Goal: Find specific fact: Find specific fact

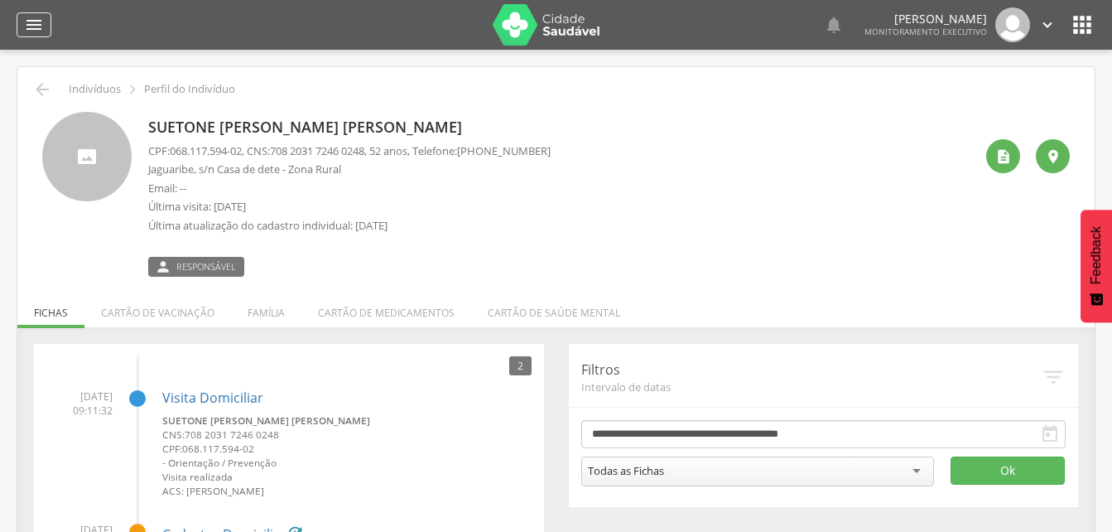
click at [29, 25] on icon "" at bounding box center [34, 25] width 20 height 20
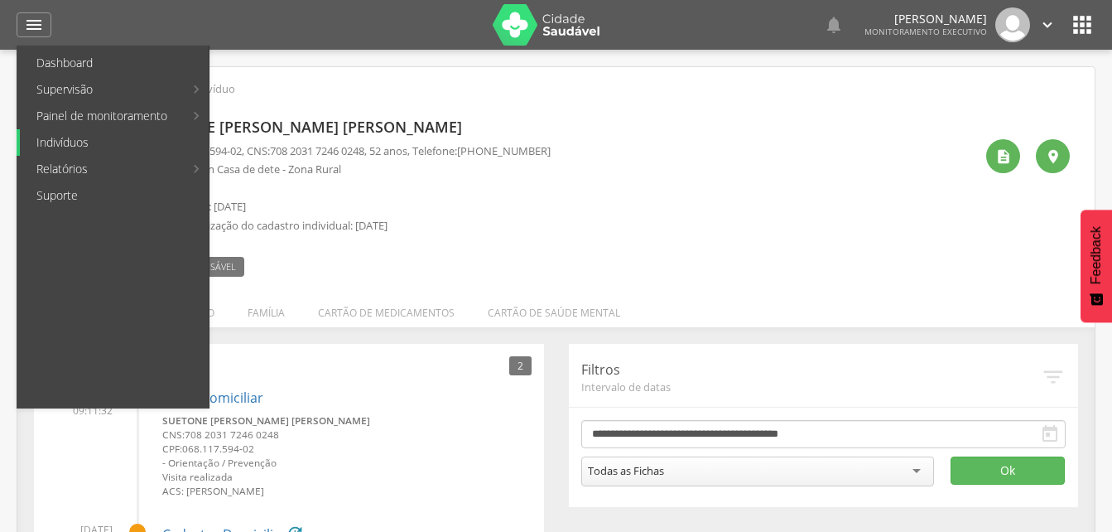
click at [52, 142] on link "Indivíduos" at bounding box center [114, 142] width 189 height 26
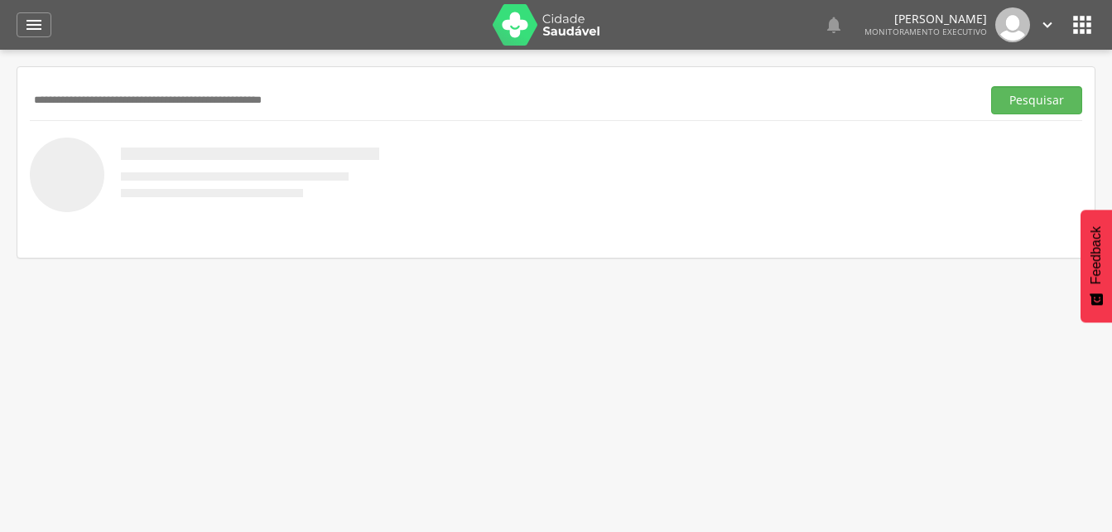
click at [46, 96] on input "text" at bounding box center [502, 100] width 945 height 28
click at [45, 103] on input "text" at bounding box center [502, 100] width 945 height 28
click at [58, 84] on div "Pesquisar" at bounding box center [556, 99] width 1052 height 41
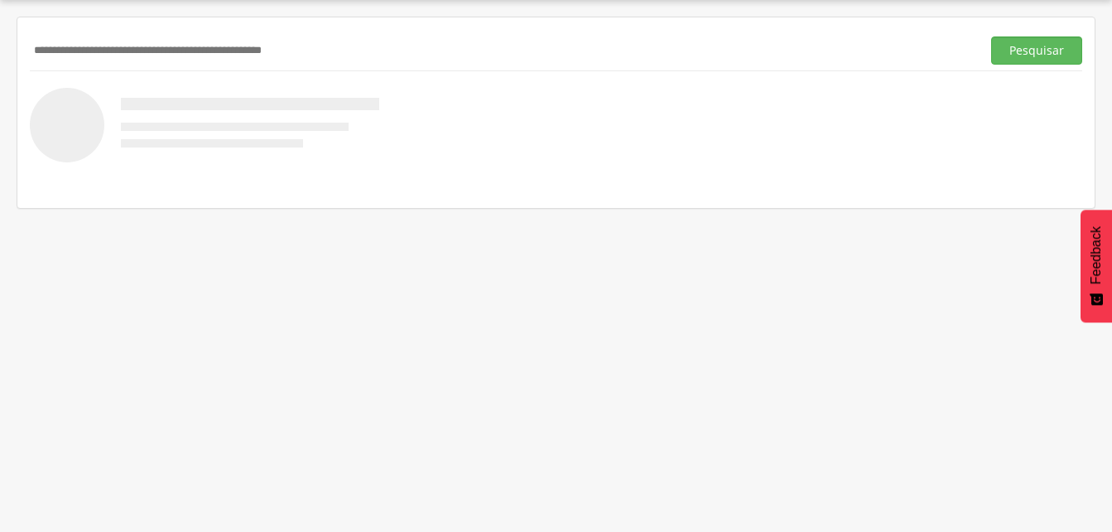
click at [75, 49] on input "text" at bounding box center [502, 50] width 945 height 28
click at [1026, 56] on button "Pesquisar" at bounding box center [1036, 50] width 91 height 28
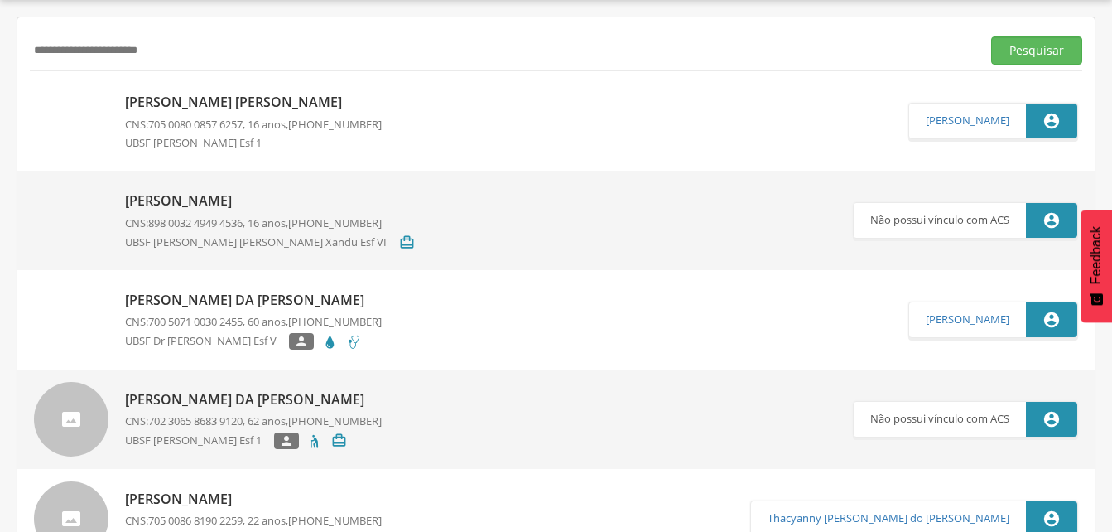
click at [231, 104] on p "[PERSON_NAME] [PERSON_NAME]" at bounding box center [253, 102] width 257 height 19
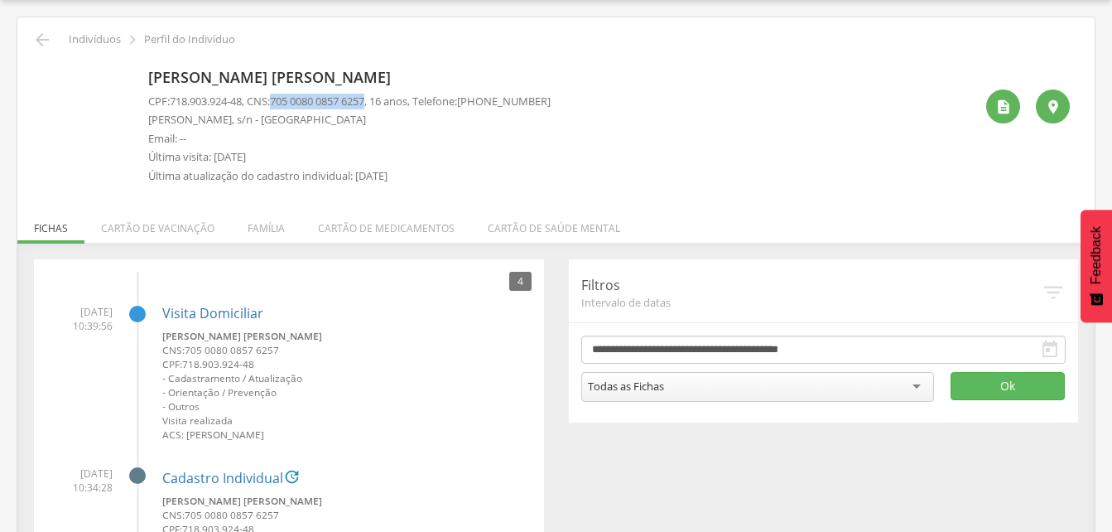
drag, startPoint x: 281, startPoint y: 101, endPoint x: 382, endPoint y: 103, distance: 101.0
click at [382, 103] on p "CPF: 718.903.924-48 , CNS: [PHONE_NUMBER] , 16 anos, Telefone: [PHONE_NUMBER]" at bounding box center [349, 102] width 402 height 16
drag, startPoint x: 382, startPoint y: 103, endPoint x: 337, endPoint y: 99, distance: 44.9
copy span "705 0080 0857 6257"
click at [39, 39] on icon "" at bounding box center [42, 40] width 20 height 20
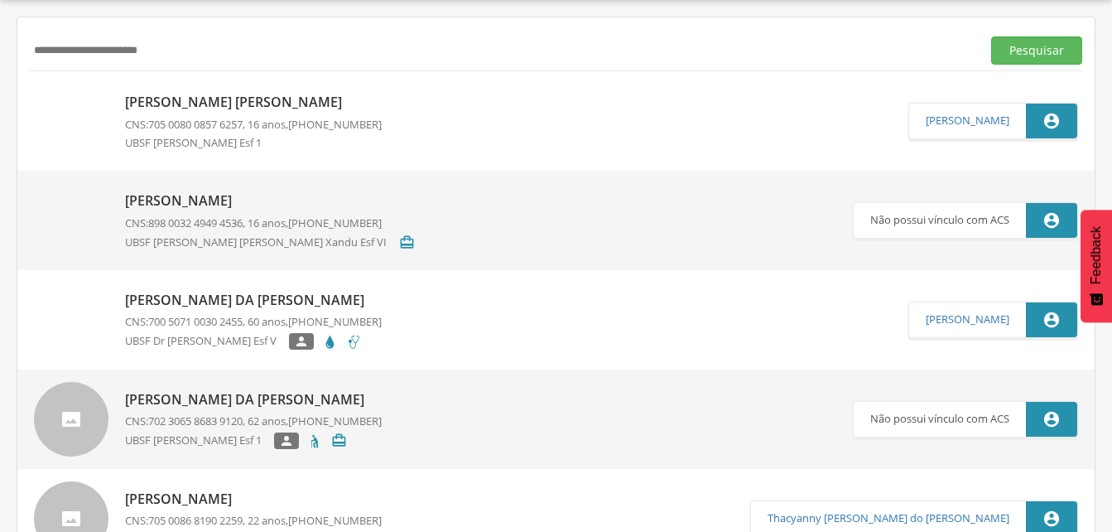
click at [190, 48] on input "**********" at bounding box center [502, 50] width 945 height 28
type input "*"
type input "**********"
click at [1025, 52] on button "Pesquisar" at bounding box center [1036, 50] width 91 height 28
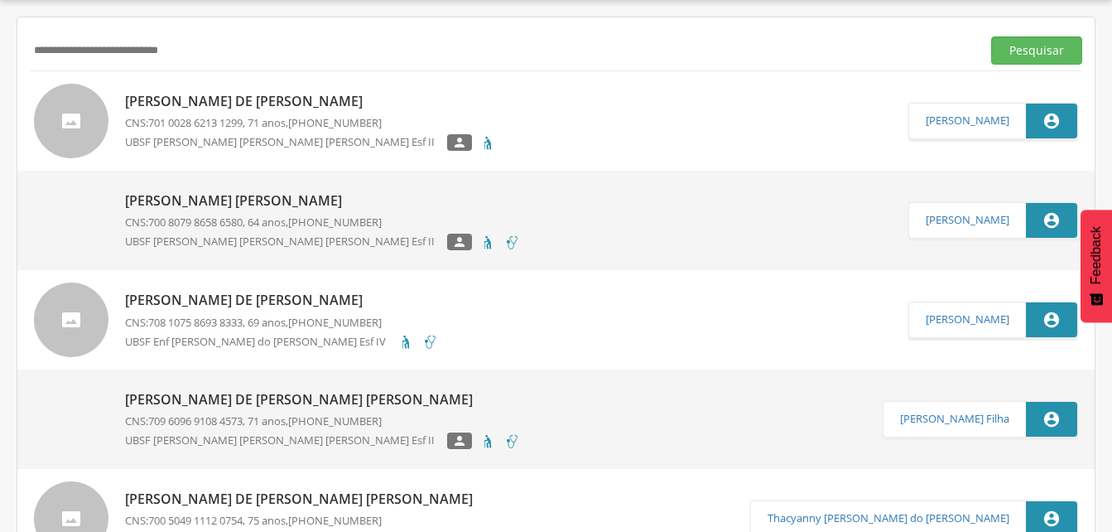
click at [228, 200] on p "[PERSON_NAME] [PERSON_NAME]" at bounding box center [322, 200] width 395 height 19
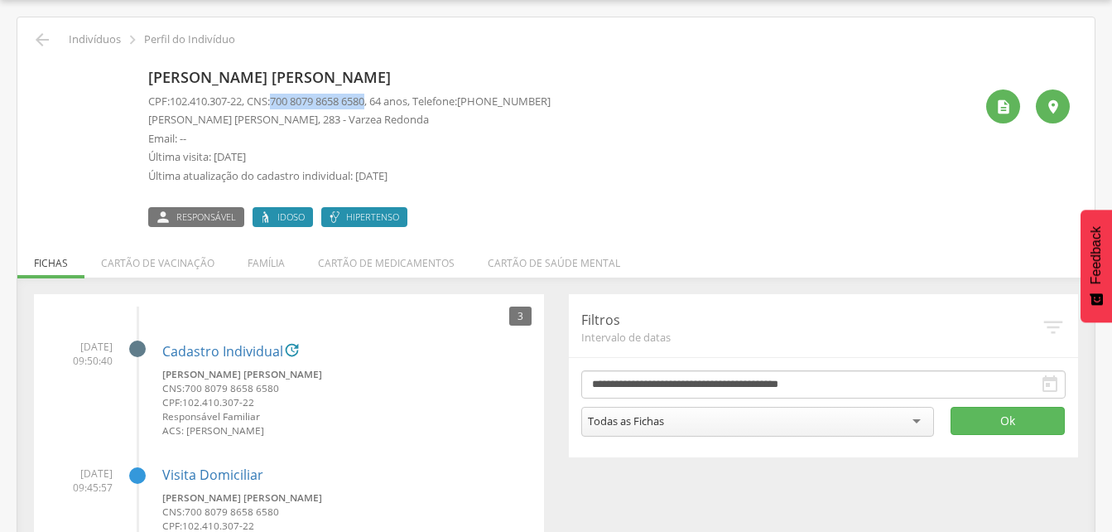
drag, startPoint x: 281, startPoint y: 99, endPoint x: 382, endPoint y: 99, distance: 101.8
click at [382, 99] on p "CPF: 102.410.307-22 , CNS: [PHONE_NUMBER] , 64 anos, Telefone: [PHONE_NUMBER]" at bounding box center [349, 102] width 402 height 16
drag, startPoint x: 382, startPoint y: 99, endPoint x: 355, endPoint y: 101, distance: 27.4
copy span "700 8079 8658 6580"
click at [266, 269] on li "Família" at bounding box center [266, 258] width 70 height 39
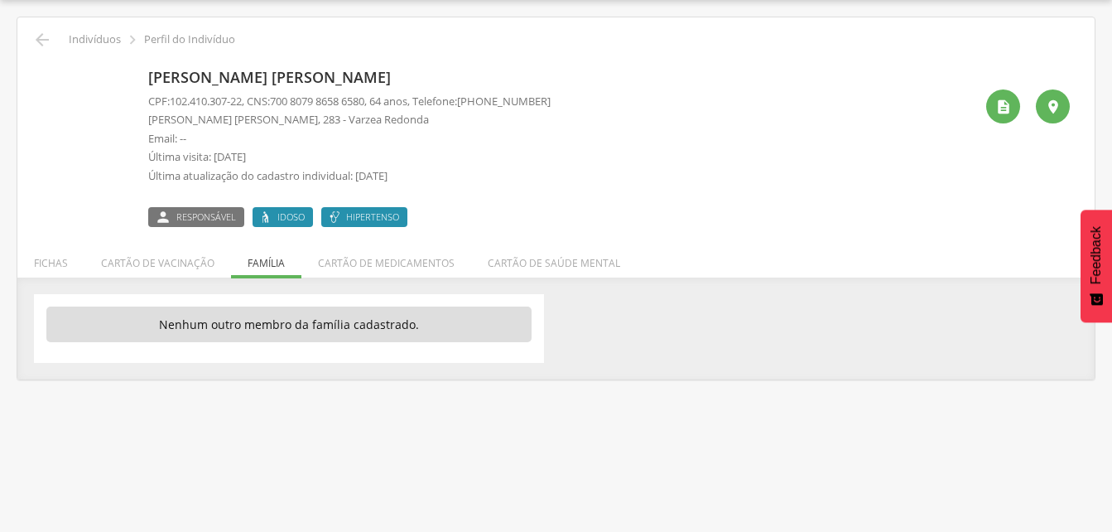
click at [266, 269] on ul "Fichas Cartão de vacinação Família Cartão de medicamentos Cartão de saúde mental" at bounding box center [555, 263] width 1077 height 14
